Goal: Navigation & Orientation: Find specific page/section

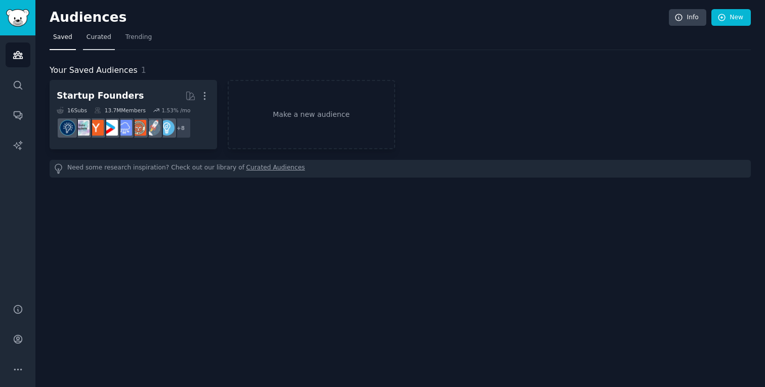
click at [94, 42] on link "Curated" at bounding box center [99, 39] width 32 height 21
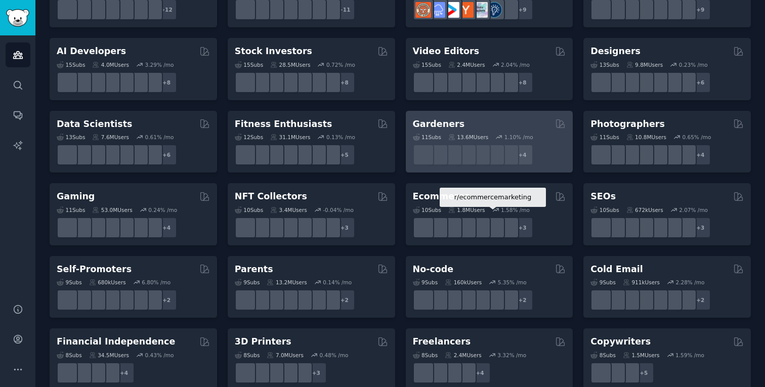
scroll to position [190, 0]
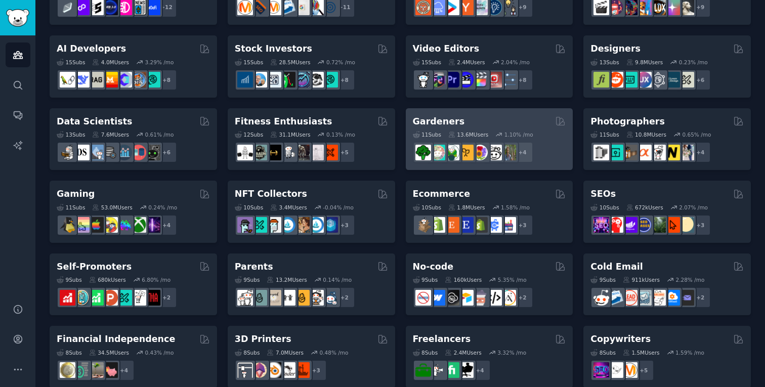
click at [488, 121] on div "Gardeners" at bounding box center [489, 121] width 153 height 13
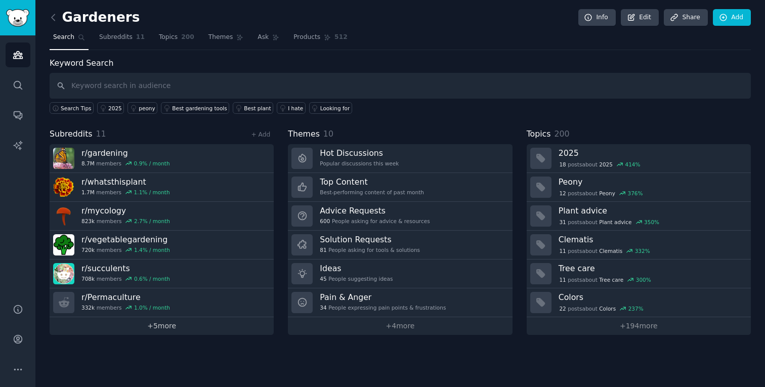
click at [155, 324] on link "+ 5 more" at bounding box center [162, 326] width 224 height 18
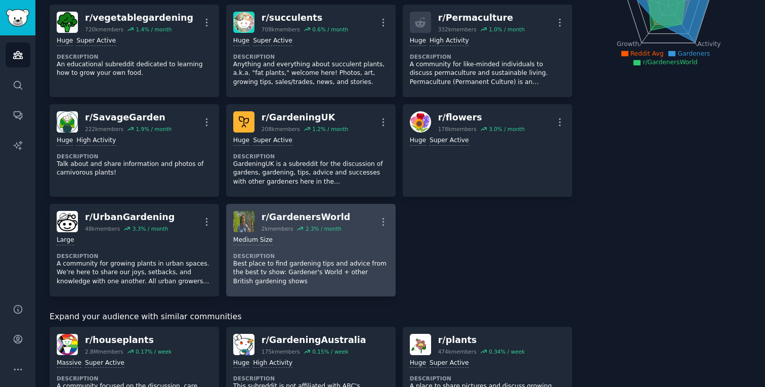
scroll to position [172, 0]
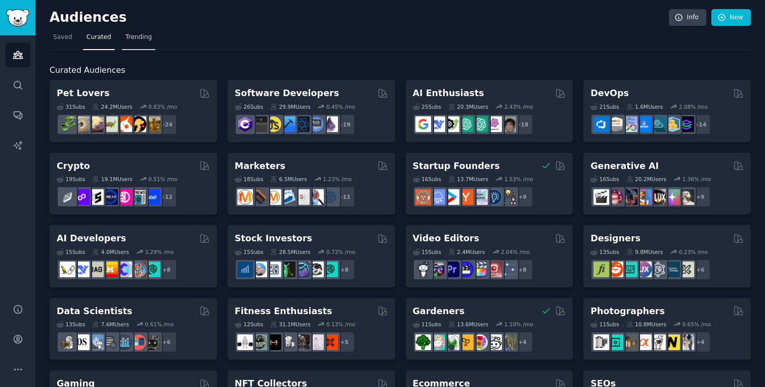
click at [132, 43] on link "Trending" at bounding box center [138, 39] width 33 height 21
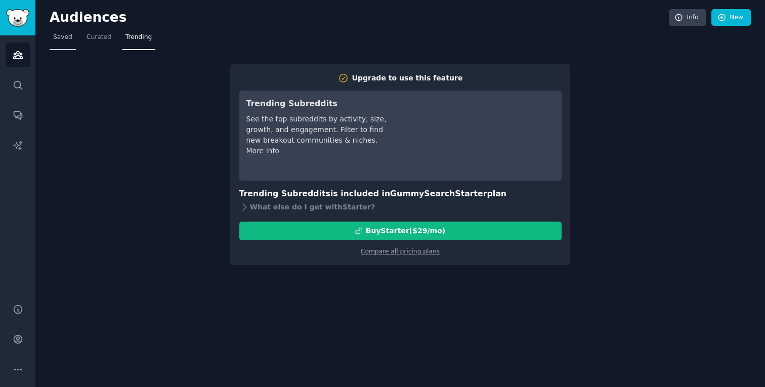
click at [58, 41] on link "Saved" at bounding box center [63, 39] width 26 height 21
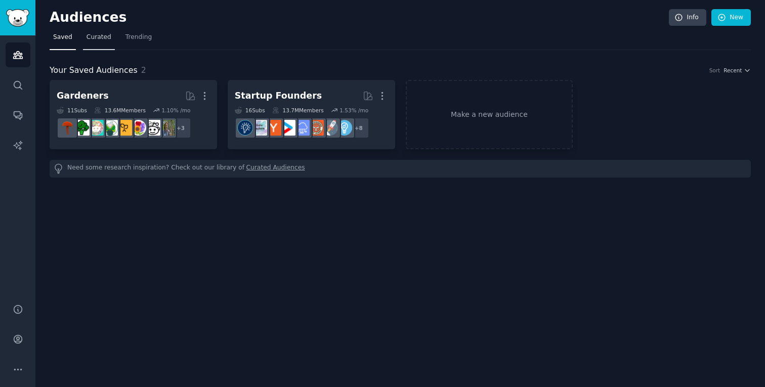
click at [93, 32] on link "Curated" at bounding box center [99, 39] width 32 height 21
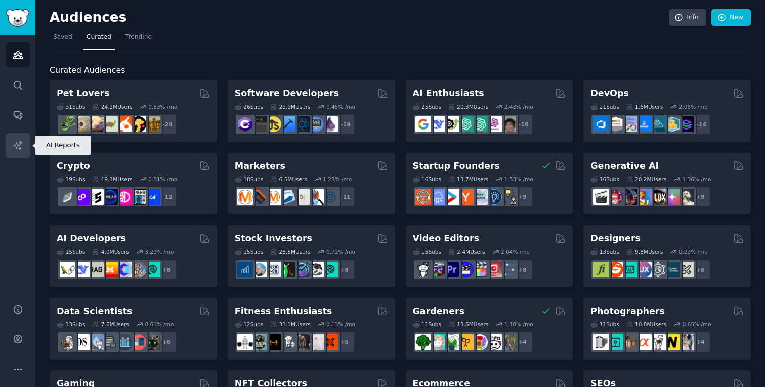
click at [20, 151] on link "AI Reports" at bounding box center [18, 145] width 25 height 25
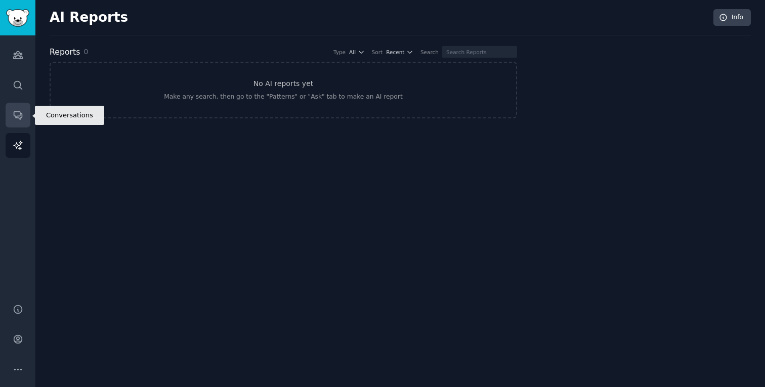
click at [18, 114] on icon "Sidebar" at bounding box center [18, 115] width 11 height 11
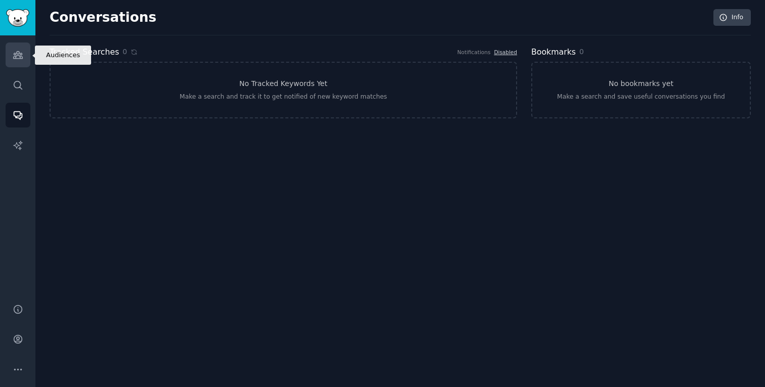
click at [14, 56] on icon "Sidebar" at bounding box center [18, 55] width 11 height 11
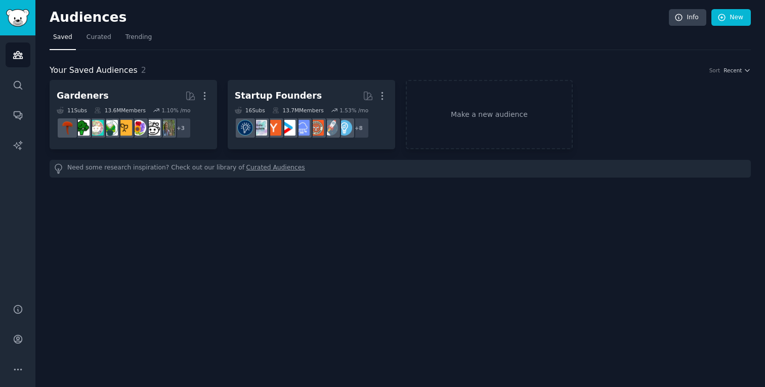
click at [538, 0] on div "Audiences Info New Saved Curated Trending Your Saved Audiences 2 Sort Recent Ga…" at bounding box center [399, 193] width 729 height 387
